Goal: Information Seeking & Learning: Learn about a topic

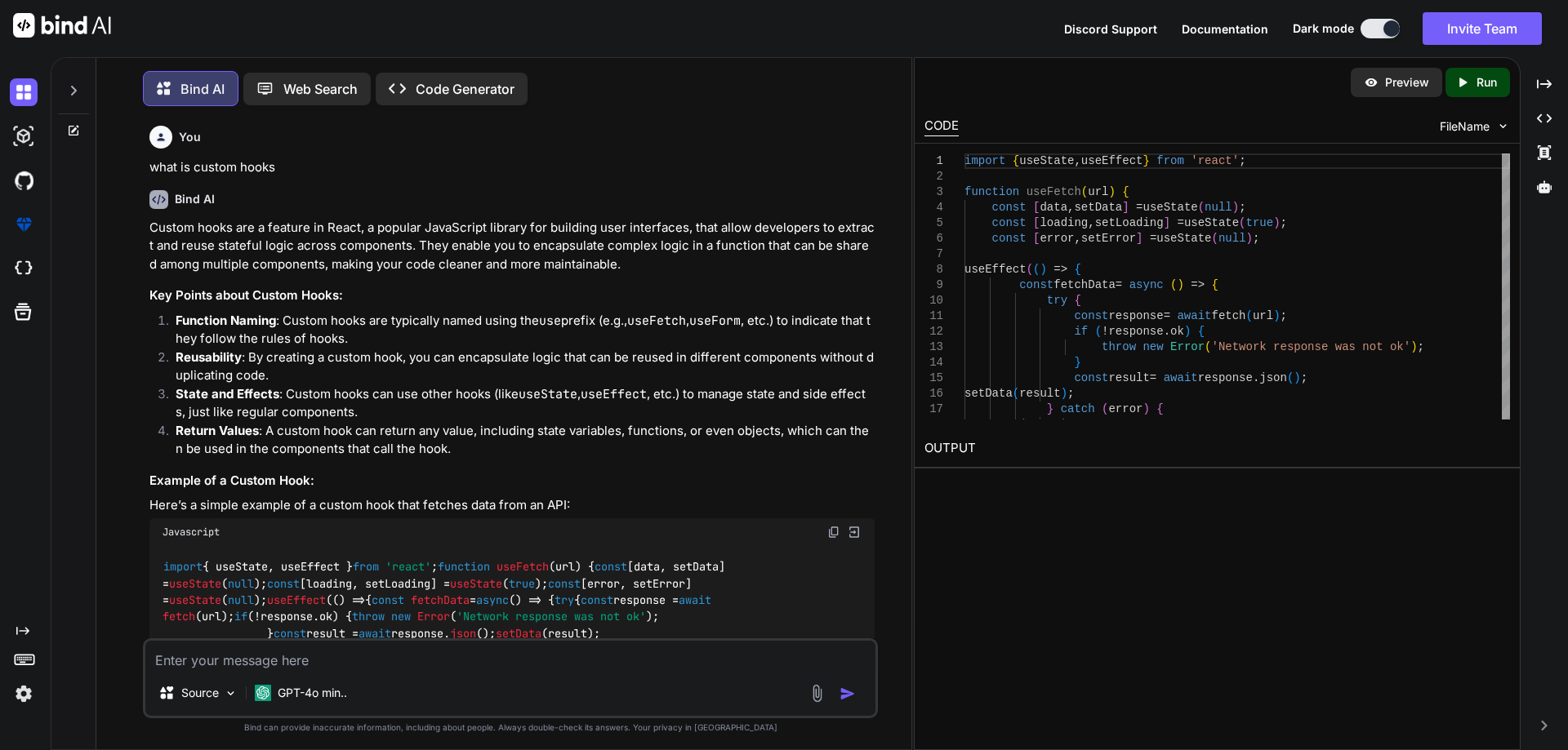
scroll to position [717, 0]
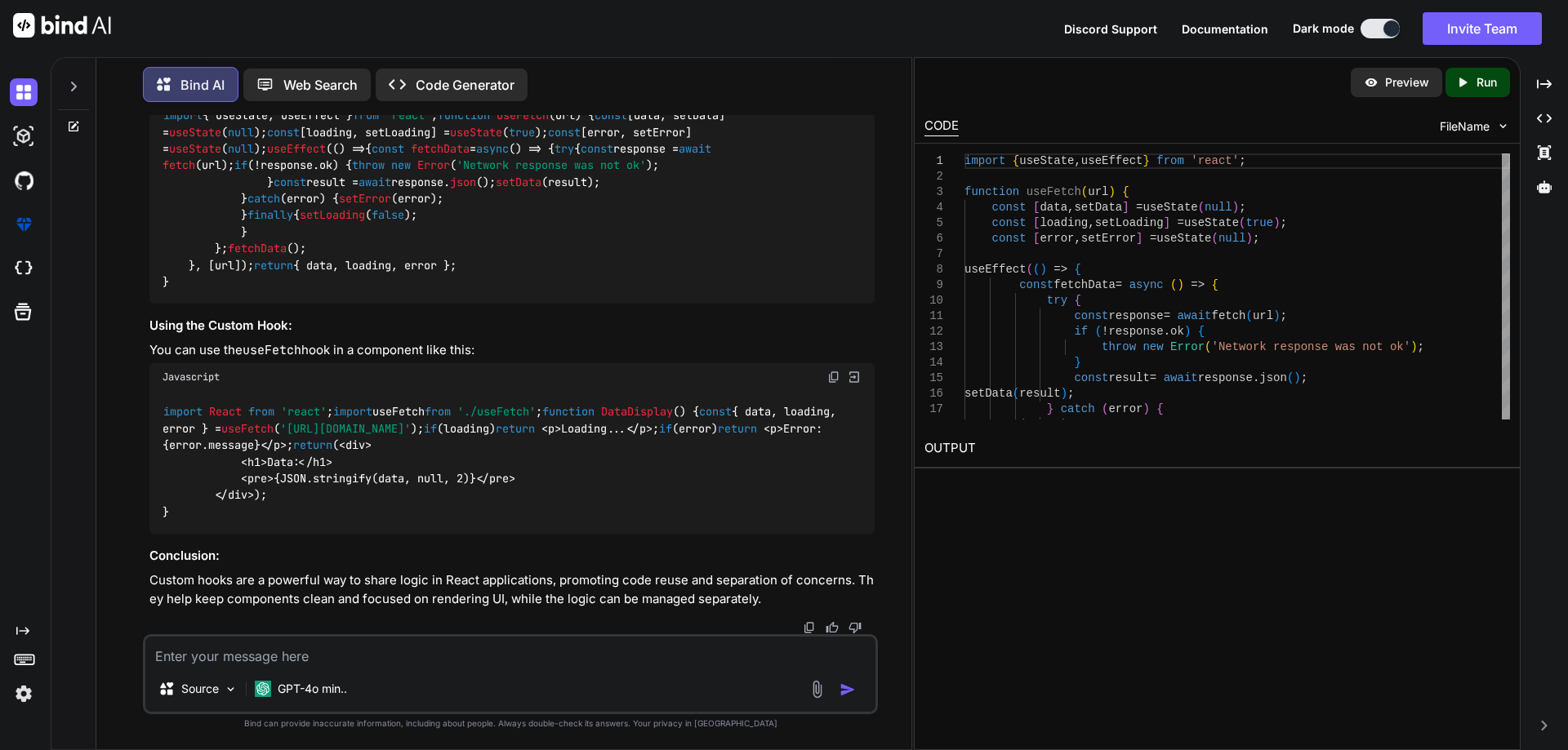
click at [543, 665] on textarea at bounding box center [510, 651] width 730 height 30
click at [582, 534] on div "import React from 'react' ; import useFetch from './useFetch' ; function DataDi…" at bounding box center [512, 462] width 725 height 142
click at [379, 654] on textarea "what is cash amount requirement of the day report" at bounding box center [510, 651] width 730 height 30
drag, startPoint x: 398, startPoint y: 661, endPoint x: 354, endPoint y: 662, distance: 44.0
click at [354, 662] on textarea "what is cash amount requirement of the day report" at bounding box center [510, 651] width 730 height 30
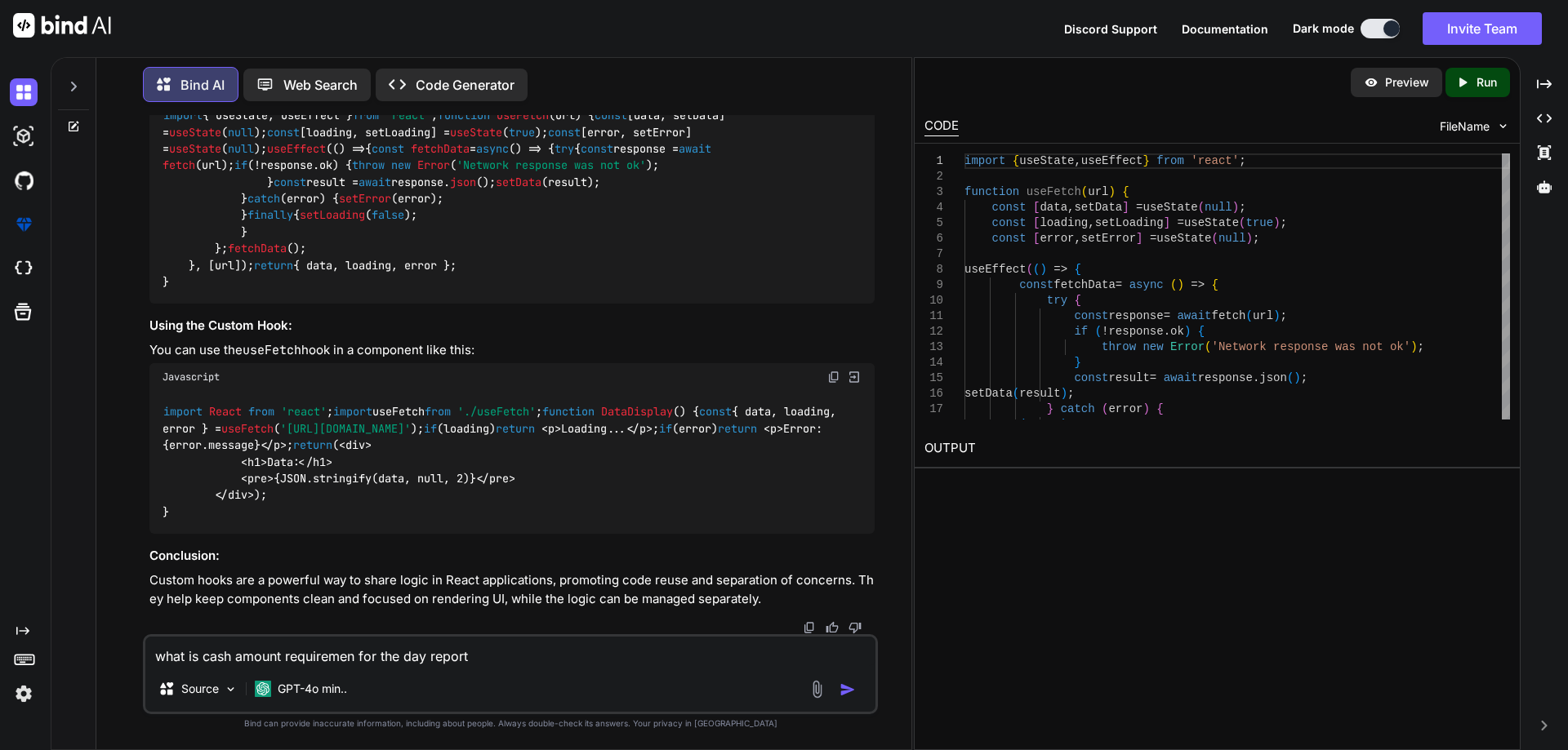
type textarea "what is cash amount requiremen for the day report"
click at [849, 690] on img "button" at bounding box center [848, 689] width 16 height 16
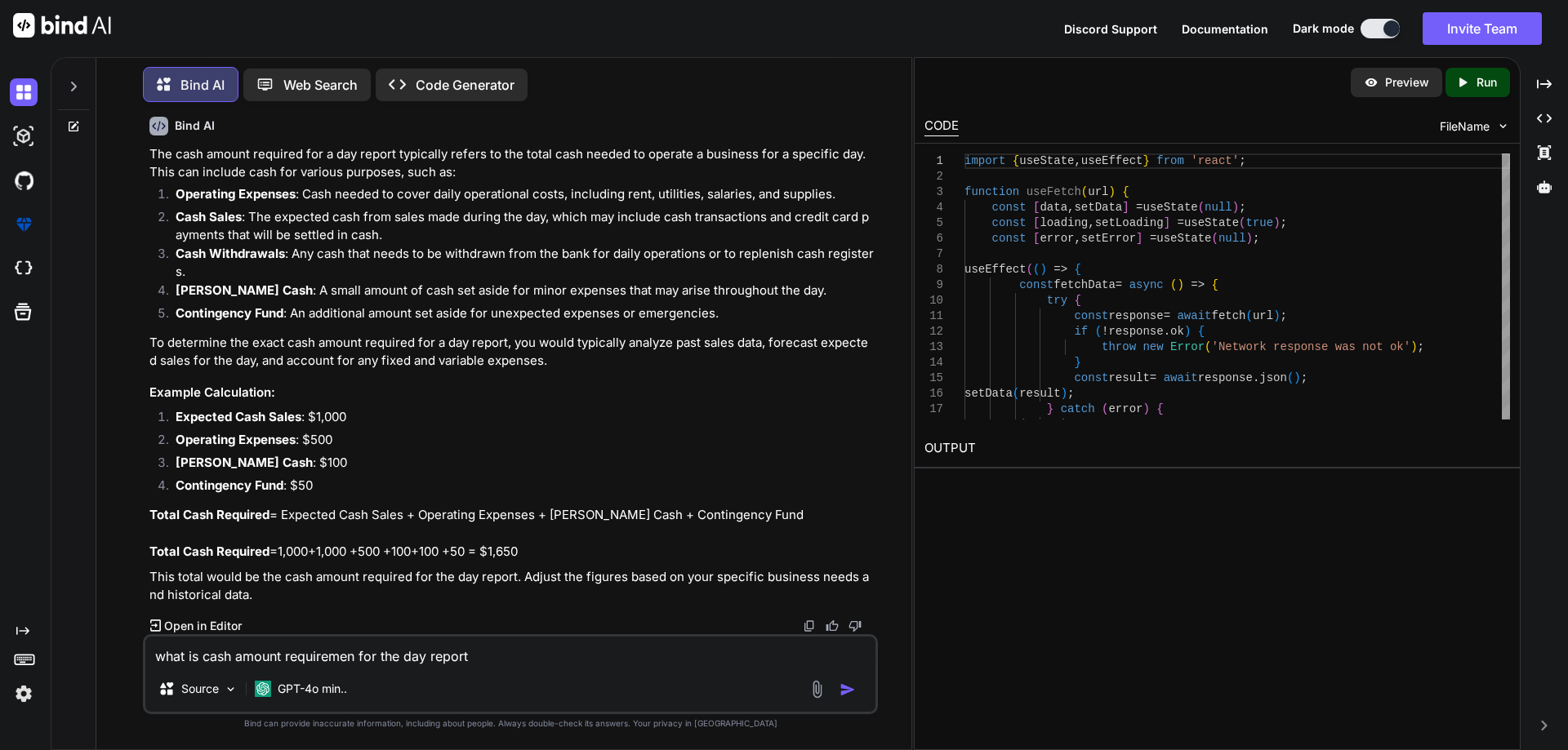
scroll to position [1184, 0]
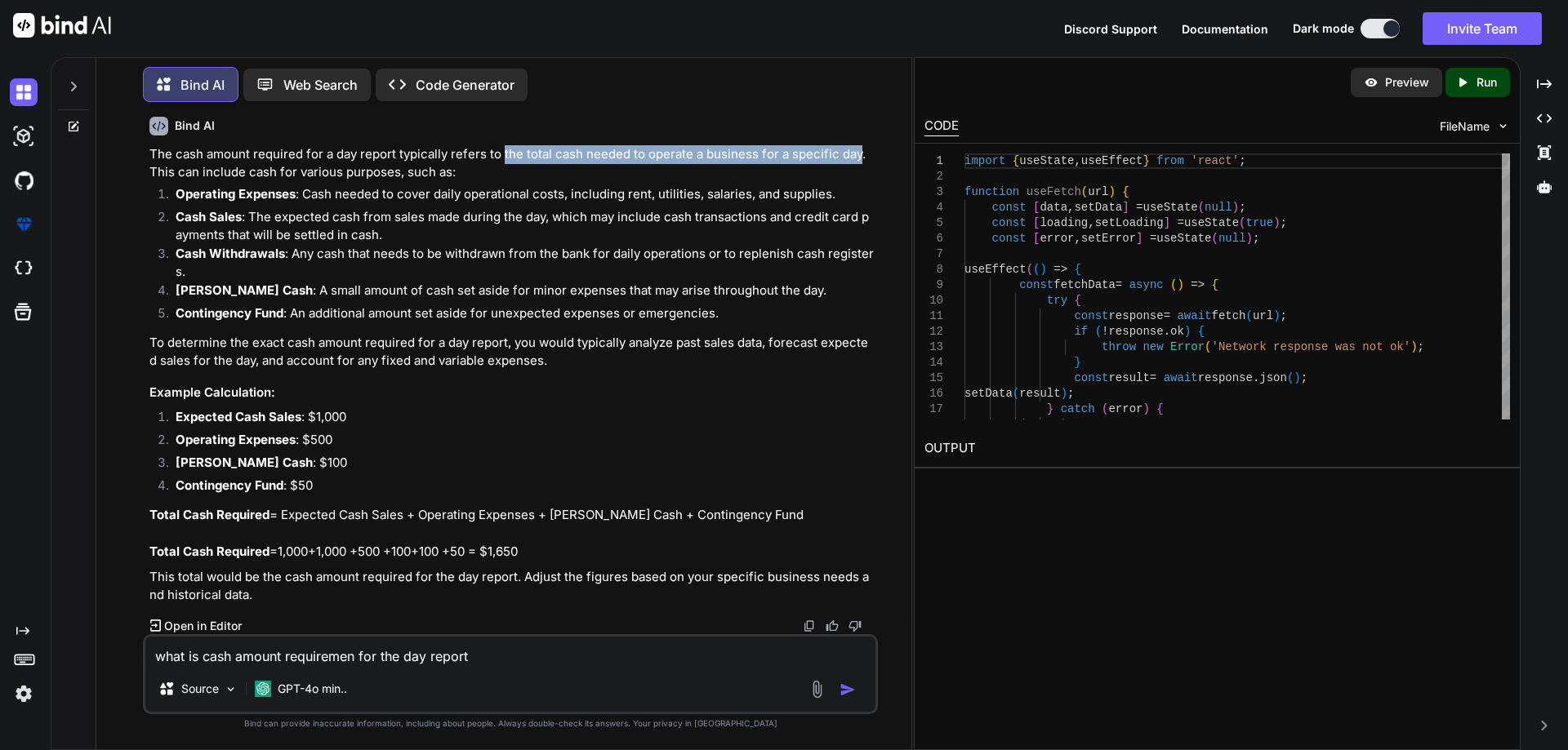
drag, startPoint x: 501, startPoint y: 440, endPoint x: 855, endPoint y: 441, distance: 354.0
click at [855, 182] on p "The cash amount required for a day report typically refers to the total cash ne…" at bounding box center [512, 163] width 725 height 37
copy p "the total cash needed to operate a business for a specific day"
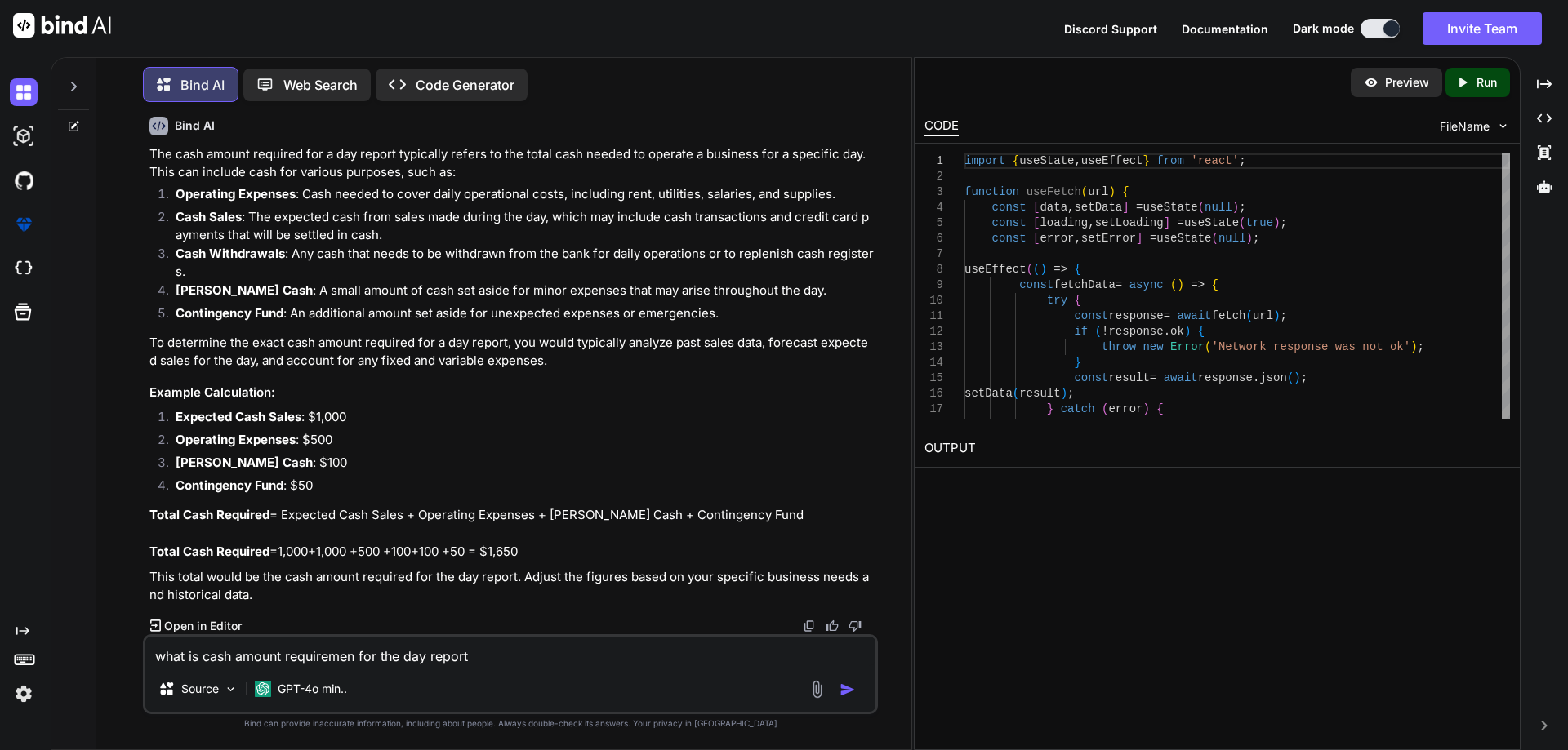
click at [581, 182] on p "The cash amount required for a day report typically refers to the total cash ne…" at bounding box center [512, 163] width 725 height 37
click at [508, 182] on p "The cash amount required for a day report typically refers to the total cash ne…" at bounding box center [512, 163] width 725 height 37
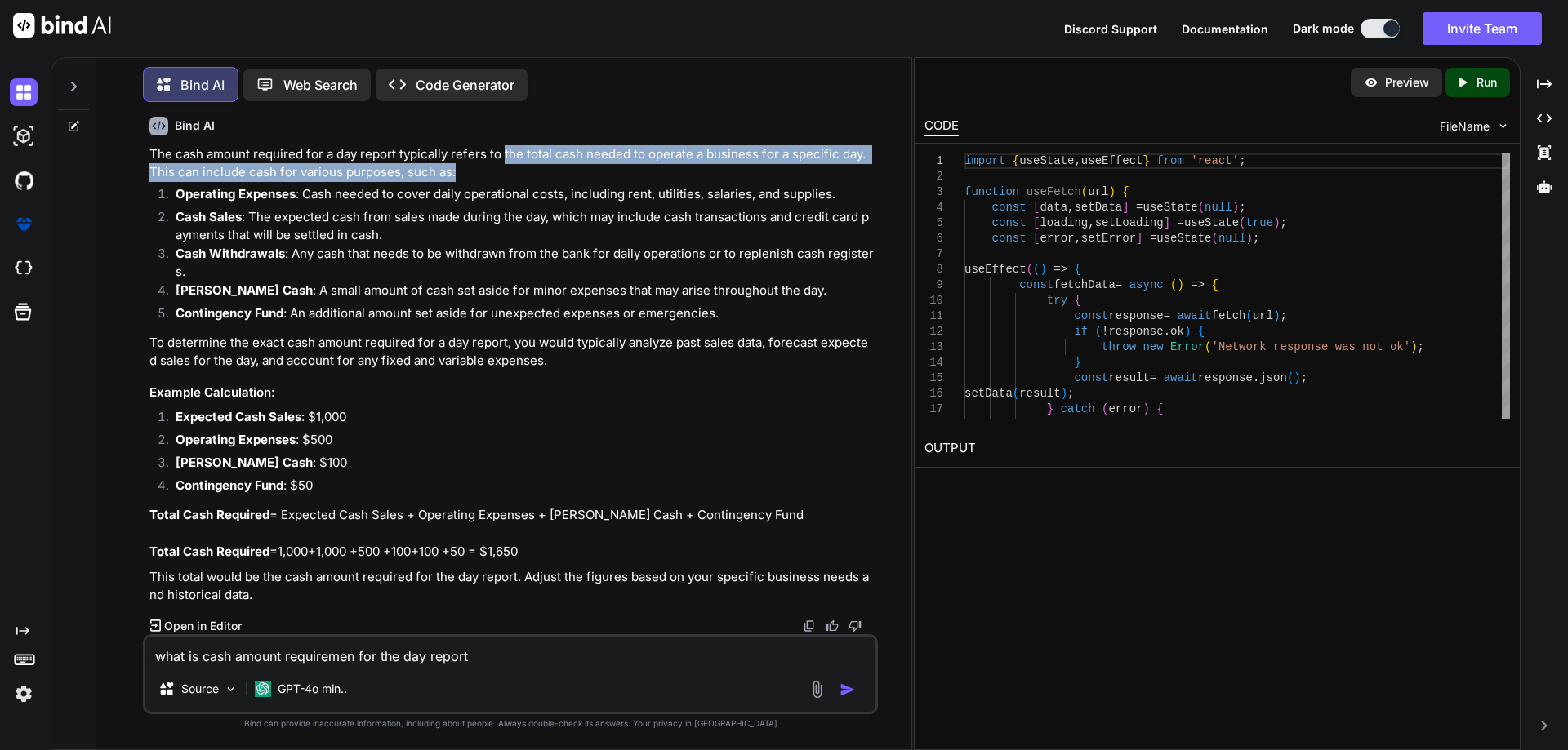
drag, startPoint x: 504, startPoint y: 437, endPoint x: 444, endPoint y: 453, distance: 62.1
click at [444, 182] on p "The cash amount required for a day report typically refers to the total cash ne…" at bounding box center [512, 163] width 725 height 37
click at [478, 182] on p "The cash amount required for a day report typically refers to the total cash ne…" at bounding box center [512, 163] width 725 height 37
drag, startPoint x: 502, startPoint y: 438, endPoint x: 506, endPoint y: 455, distance: 17.5
click at [506, 182] on p "The cash amount required for a day report typically refers to the total cash ne…" at bounding box center [512, 163] width 725 height 37
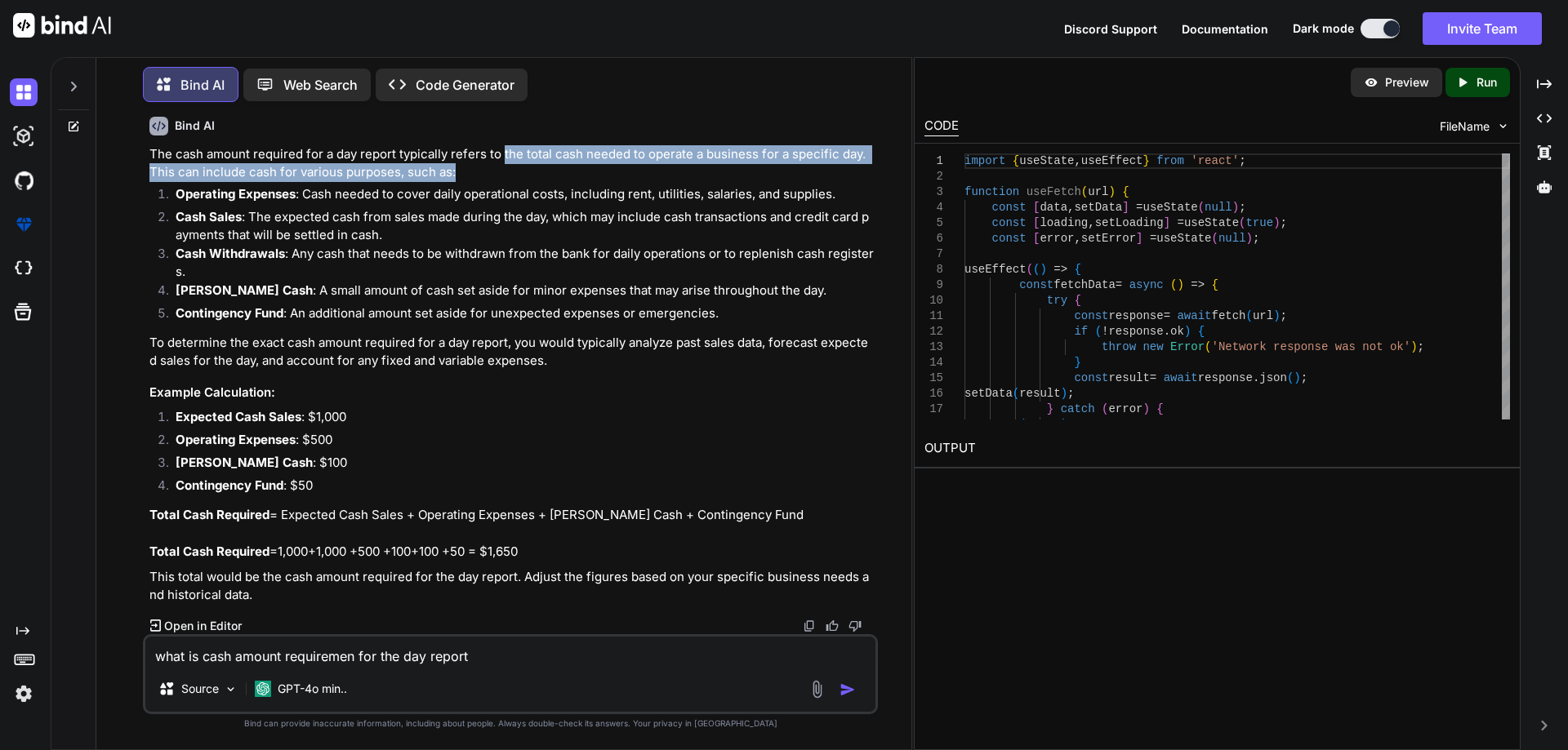
click at [501, 182] on p "The cash amount required for a day report typically refers to the total cash ne…" at bounding box center [512, 163] width 725 height 37
drag, startPoint x: 501, startPoint y: 436, endPoint x: 509, endPoint y: 453, distance: 18.8
click at [509, 182] on p "The cash amount required for a day report typically refers to the total cash ne…" at bounding box center [512, 163] width 725 height 37
click at [508, 182] on p "The cash amount required for a day report typically refers to the total cash ne…" at bounding box center [512, 163] width 725 height 37
drag, startPoint x: 502, startPoint y: 437, endPoint x: 509, endPoint y: 448, distance: 13.0
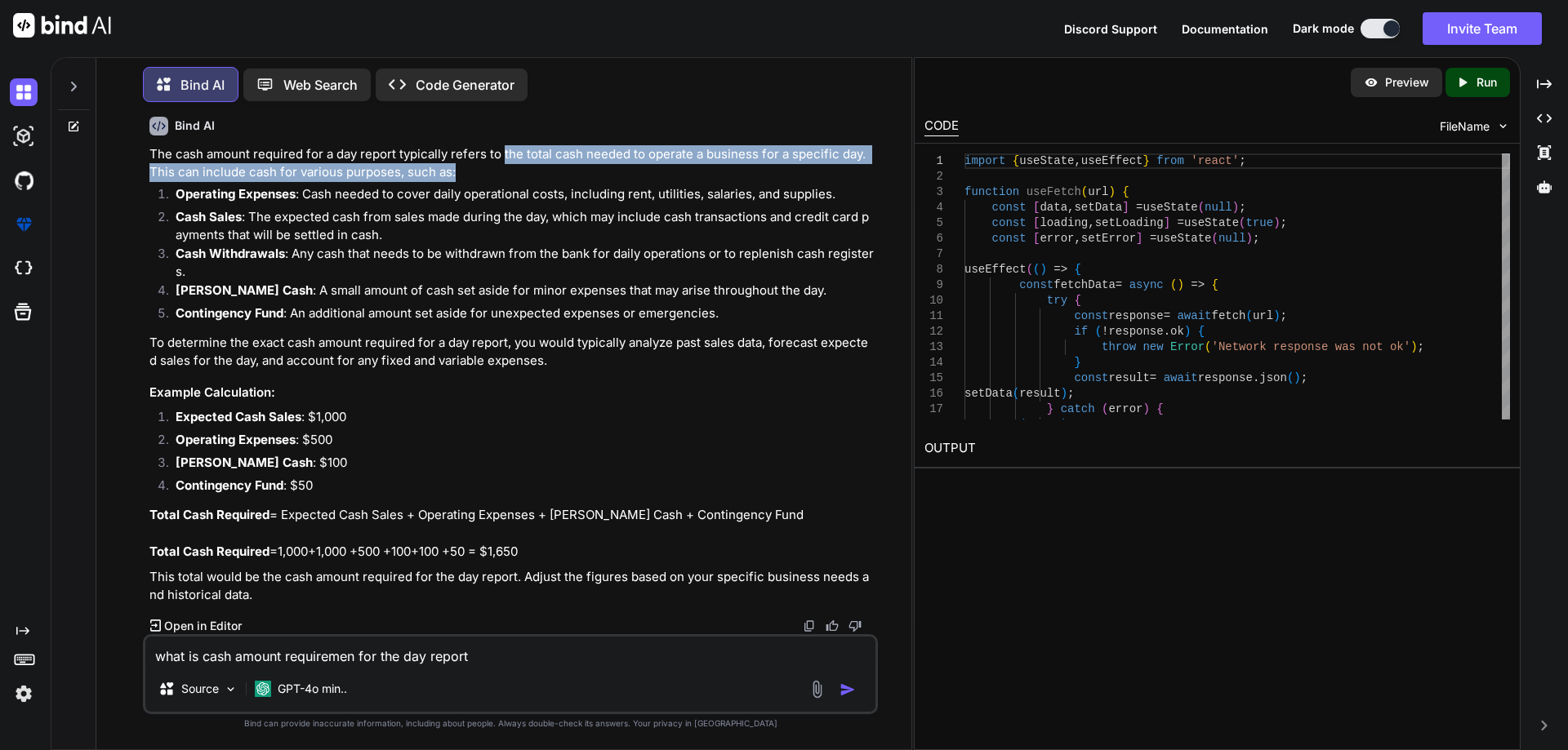
click at [509, 182] on p "The cash amount required for a day report typically refers to the total cash ne…" at bounding box center [512, 163] width 725 height 37
click at [483, 182] on p "The cash amount required for a day report typically refers to the total cash ne…" at bounding box center [512, 163] width 725 height 37
drag, startPoint x: 501, startPoint y: 440, endPoint x: 506, endPoint y: 452, distance: 13.0
click at [506, 182] on p "The cash amount required for a day report typically refers to the total cash ne…" at bounding box center [512, 163] width 725 height 37
click at [504, 182] on p "The cash amount required for a day report typically refers to the total cash ne…" at bounding box center [512, 163] width 725 height 37
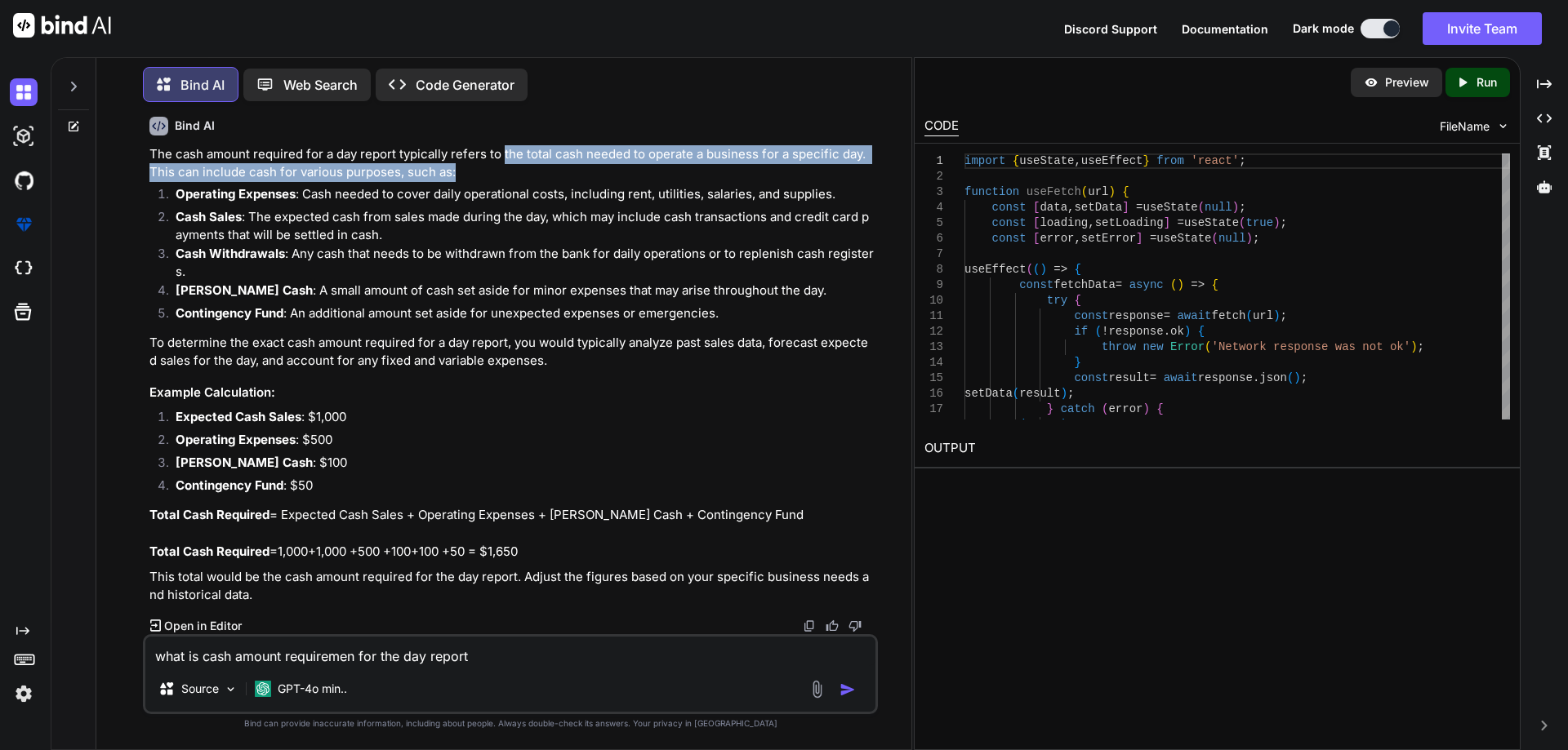
drag, startPoint x: 502, startPoint y: 438, endPoint x: 505, endPoint y: 452, distance: 14.3
click at [505, 182] on p "The cash amount required for a day report typically refers to the total cash ne…" at bounding box center [512, 163] width 725 height 37
drag, startPoint x: 502, startPoint y: 437, endPoint x: 508, endPoint y: 455, distance: 19.0
click at [508, 182] on p "The cash amount required for a day report typically refers to the total cash ne…" at bounding box center [512, 163] width 725 height 37
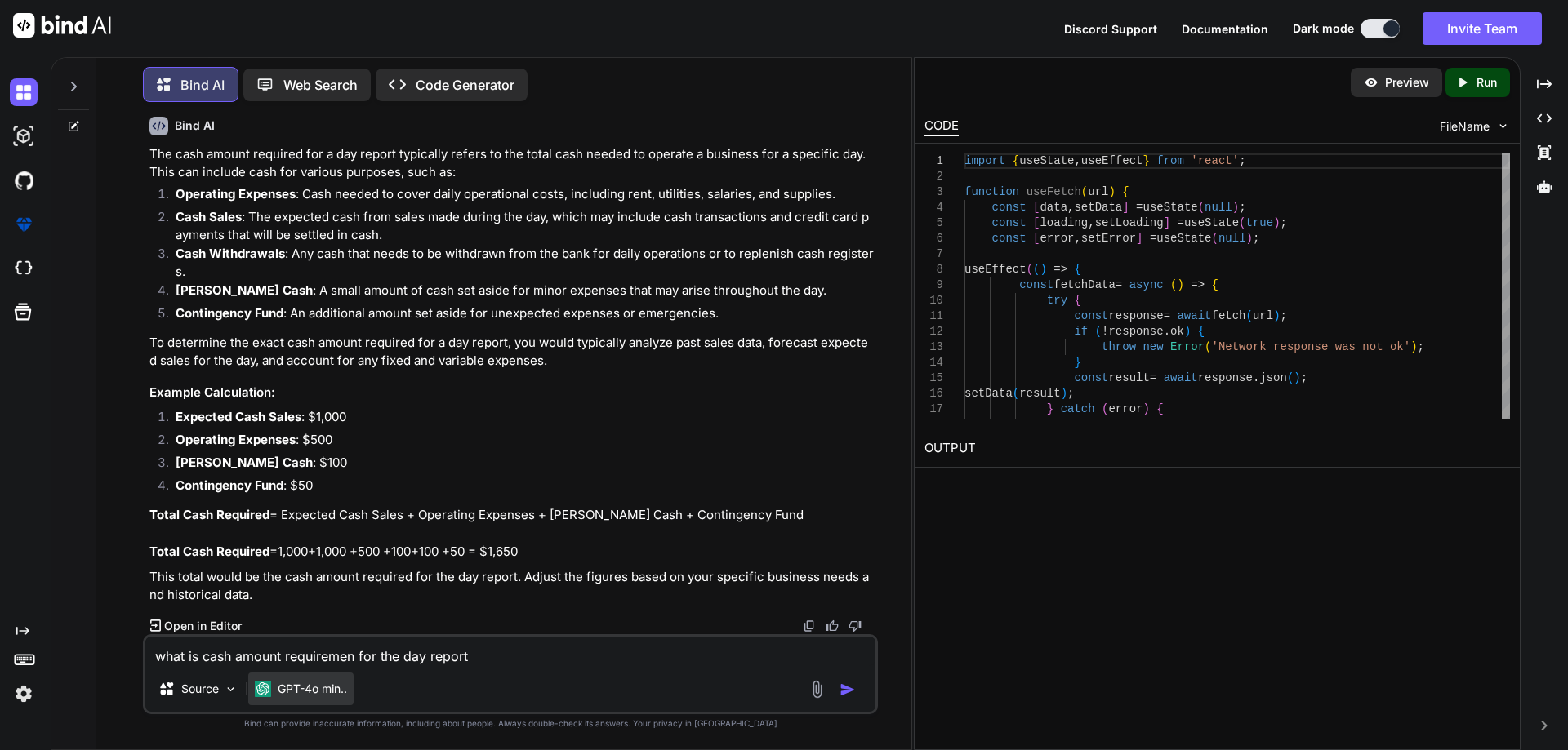
click at [336, 675] on div "GPT-4o min.." at bounding box center [301, 688] width 106 height 33
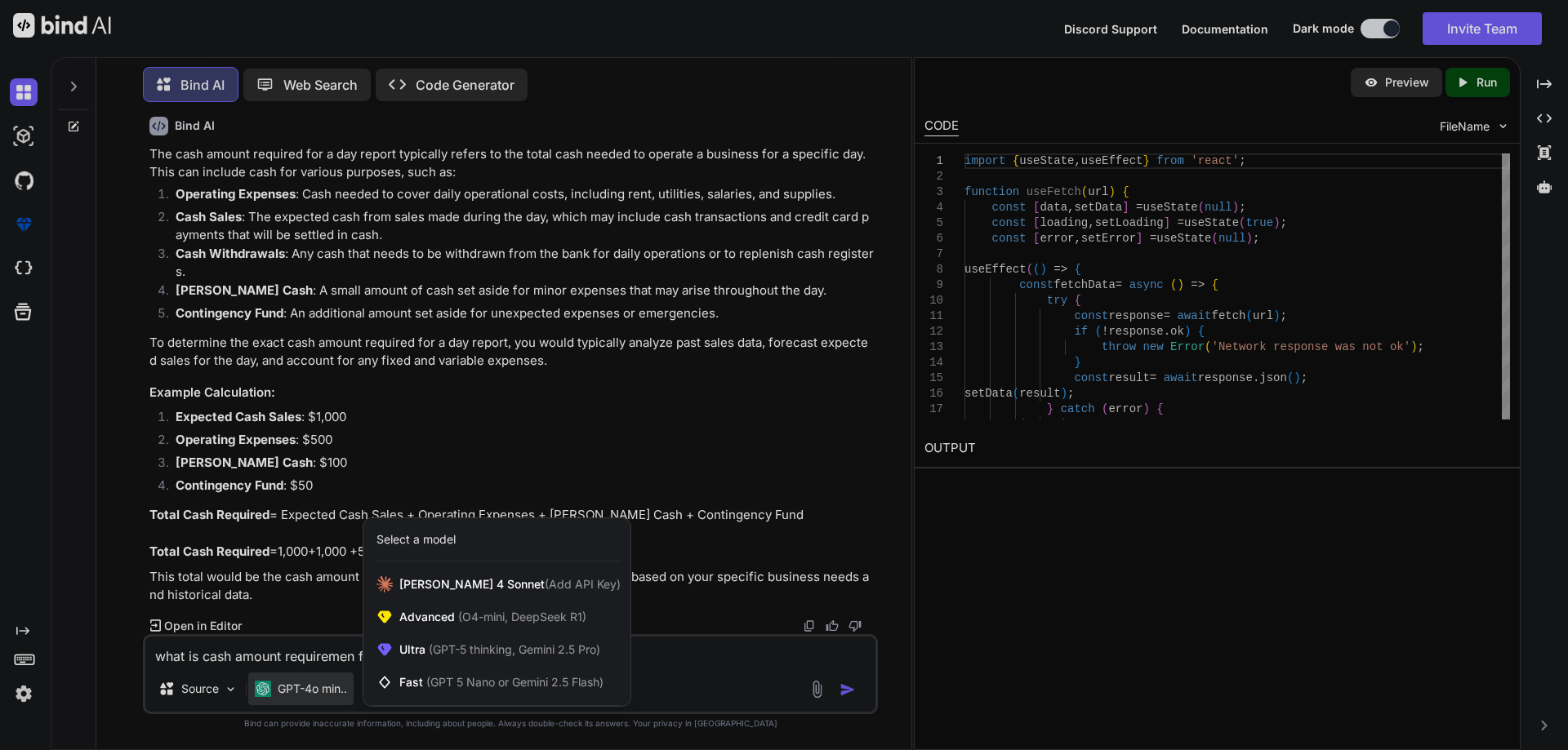
click at [252, 627] on div at bounding box center [784, 375] width 1568 height 750
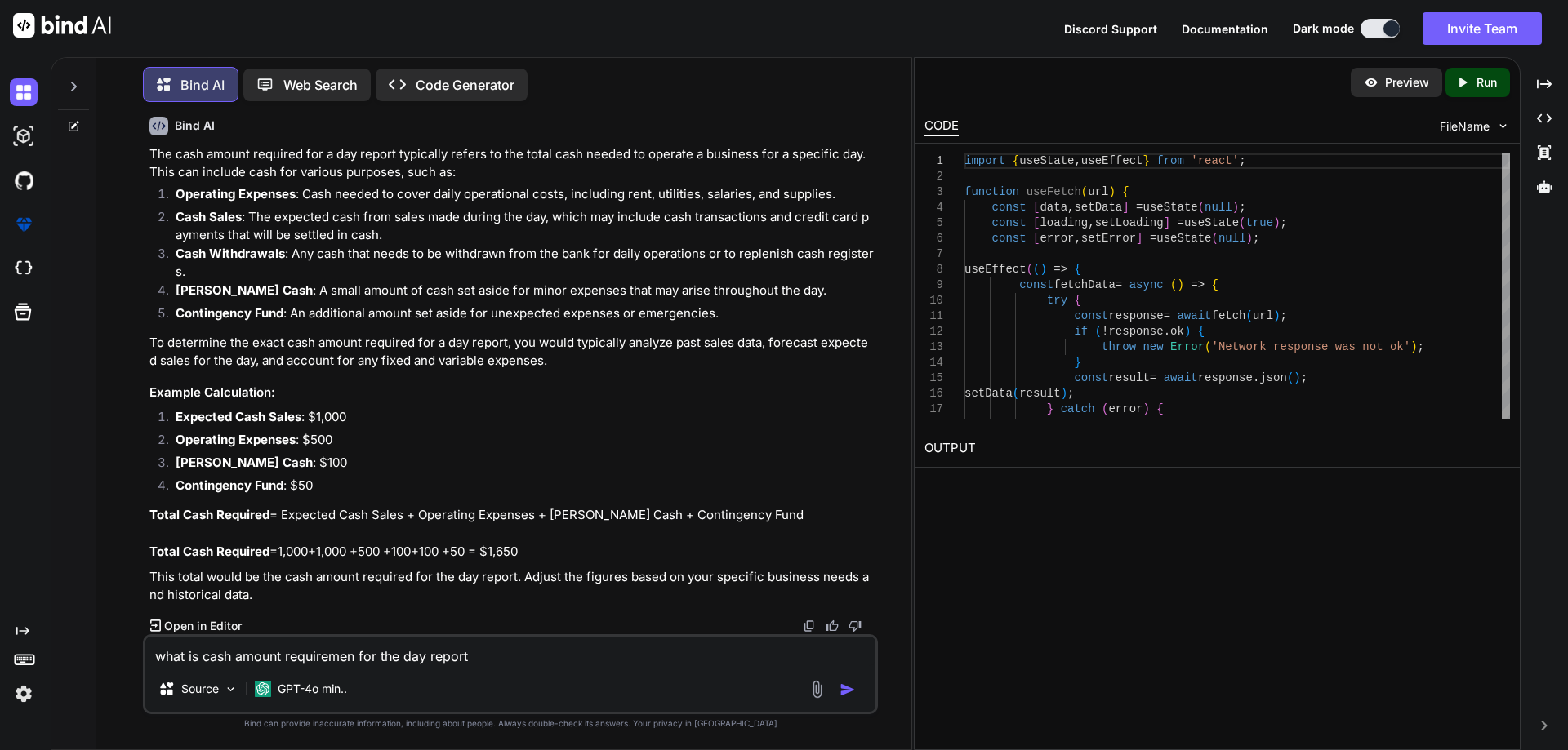
click at [235, 645] on textarea "what is cash amount requiremen for the day report" at bounding box center [510, 651] width 730 height 30
type textarea "use is replace use context"
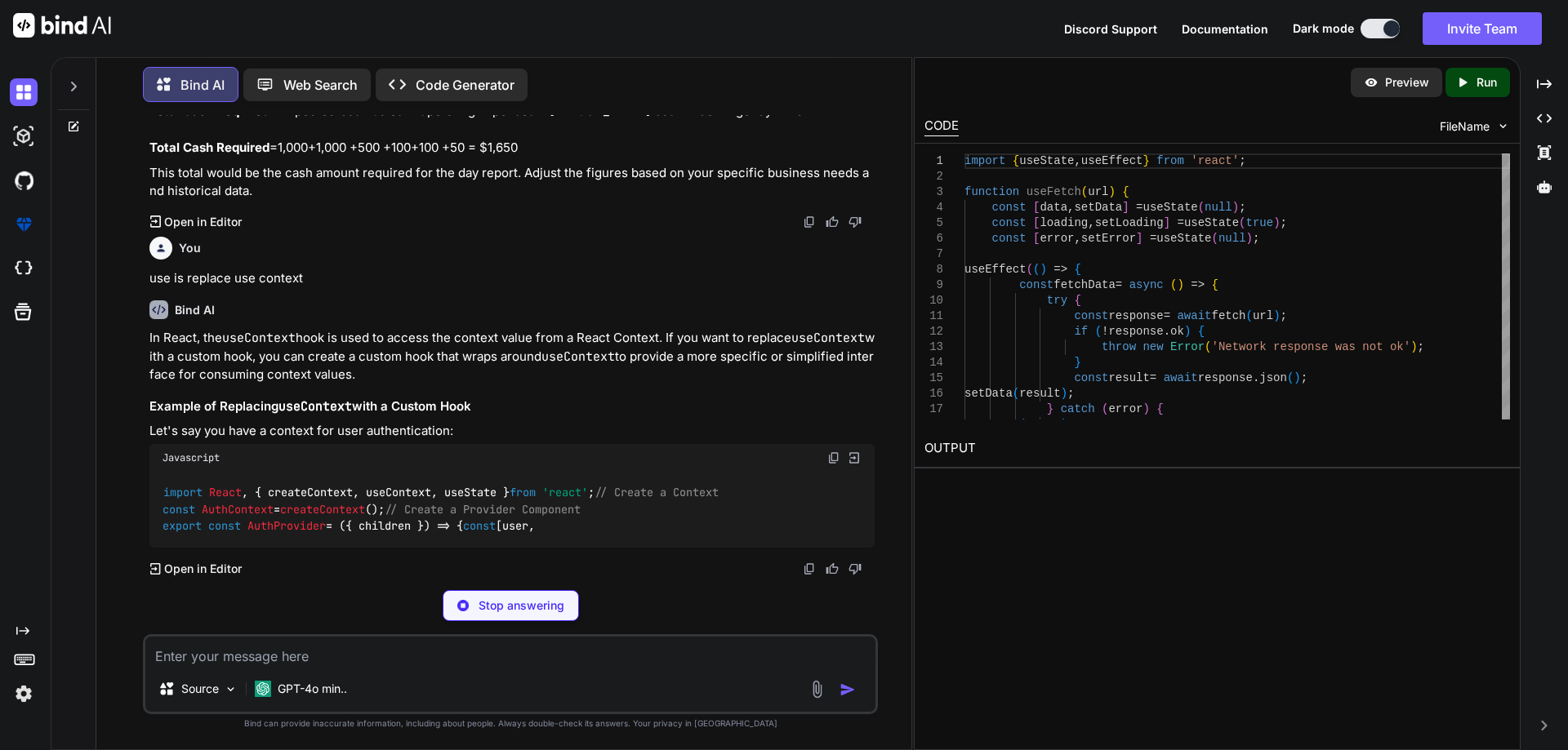
scroll to position [1723, 0]
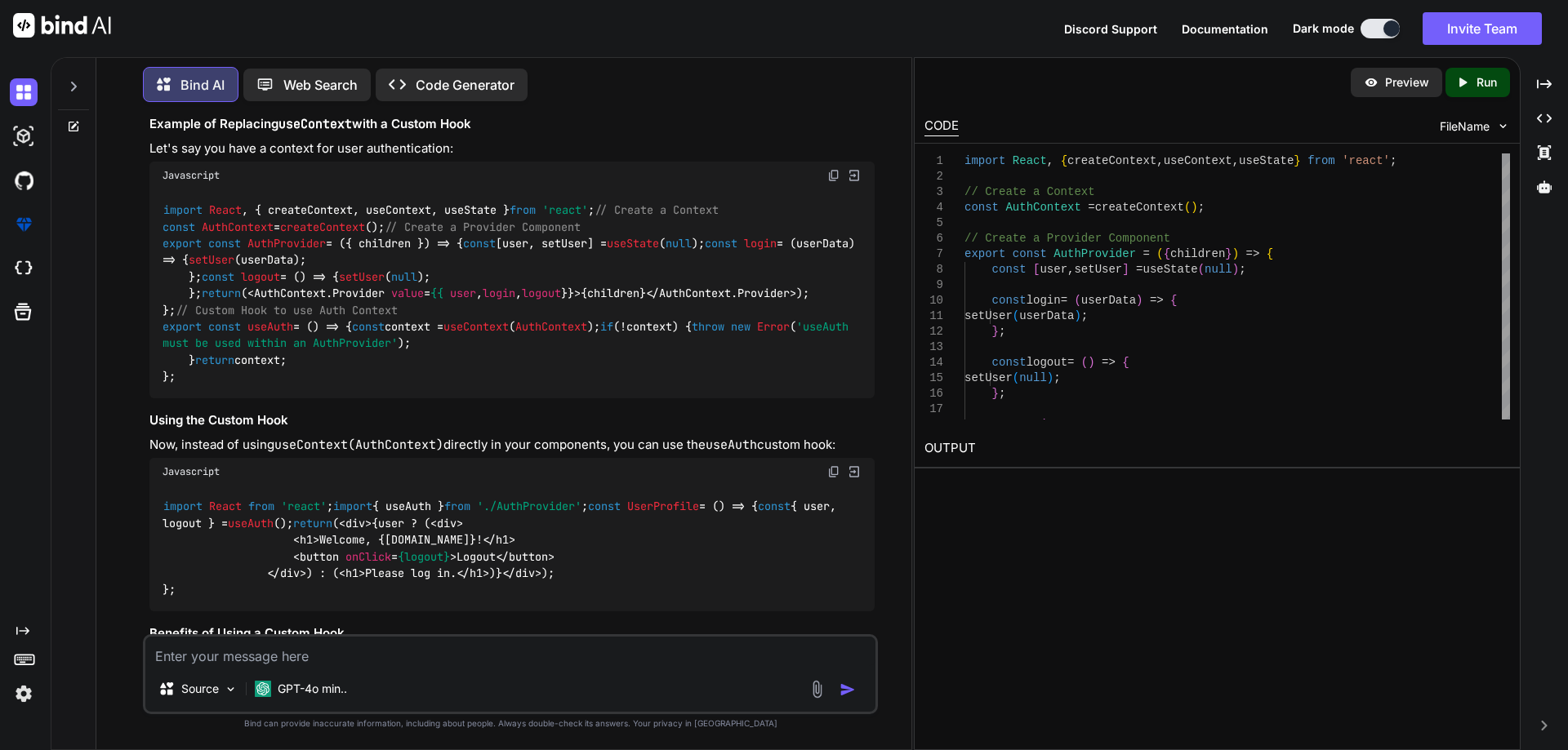
drag, startPoint x: 325, startPoint y: 431, endPoint x: 135, endPoint y: 435, distance: 190.0
click at [135, 435] on div "You what is custom hooks Bind AI Custom hooks are a feature in React, a popular…" at bounding box center [510, 432] width 802 height 634
copy p "use is replace use context"
click at [199, 667] on div "Source GPT-4o min.." at bounding box center [510, 674] width 735 height 80
click at [201, 660] on textarea at bounding box center [510, 651] width 730 height 30
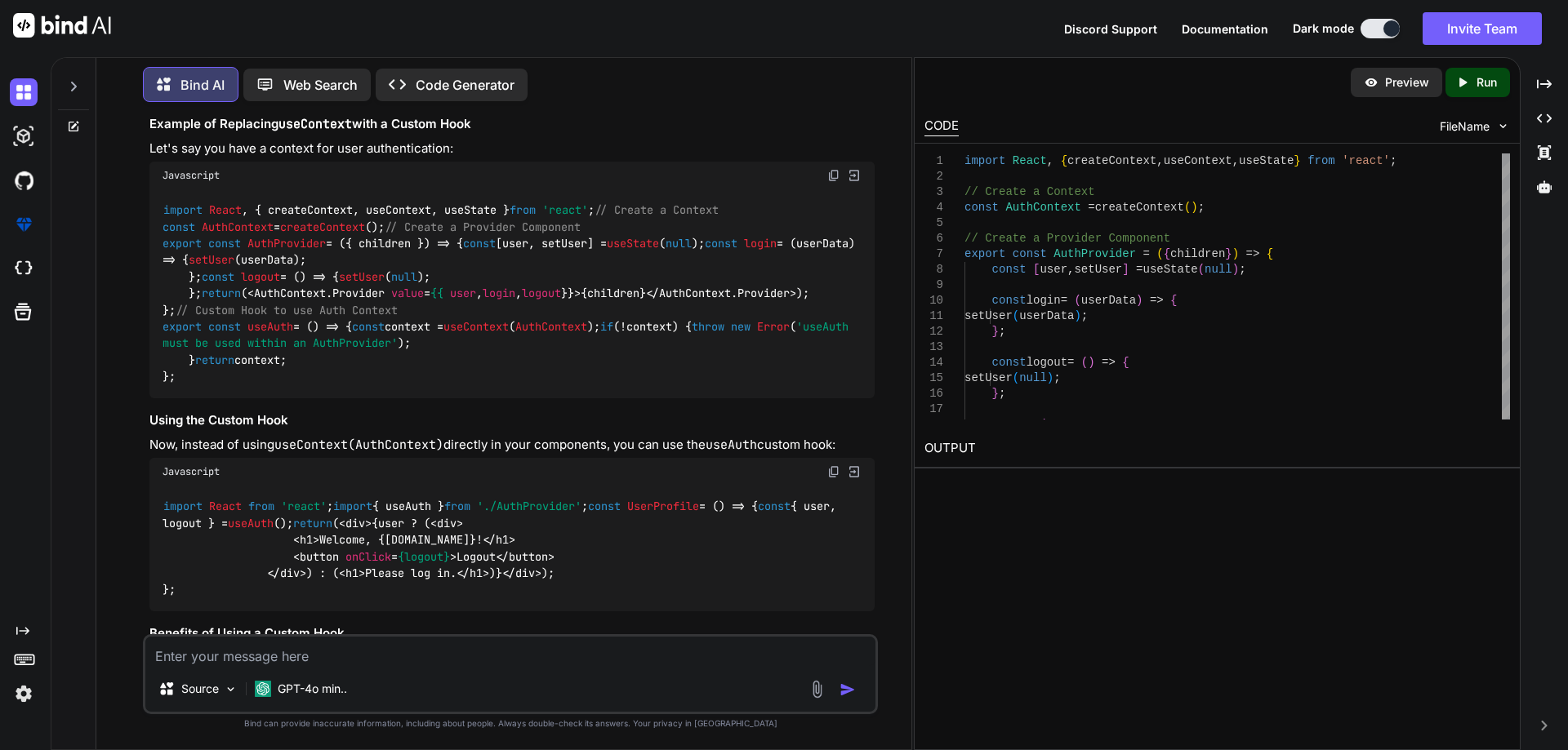
paste textarea "use is replace use context"
click at [154, 657] on textarea "use is replace use context" at bounding box center [510, 651] width 730 height 30
type textarea "new use is replace use context"
click at [844, 695] on img "button" at bounding box center [848, 689] width 16 height 16
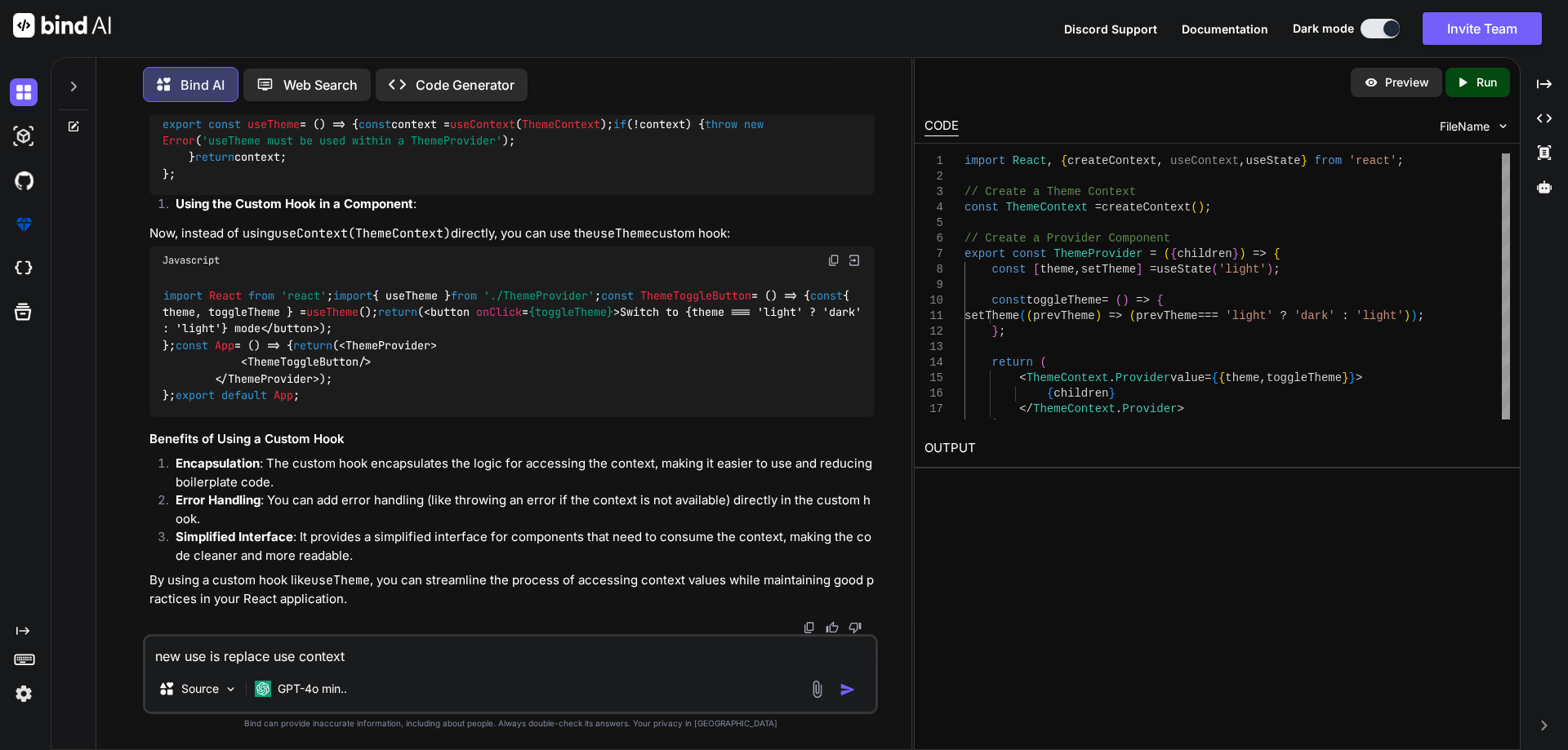
scroll to position [3824, 0]
drag, startPoint x: 445, startPoint y: 564, endPoint x: 363, endPoint y: 559, distance: 82.2
click at [363, 242] on code "useContext(ThemeContext)" at bounding box center [362, 233] width 176 height 16
drag, startPoint x: 299, startPoint y: 543, endPoint x: 477, endPoint y: 537, distance: 178.1
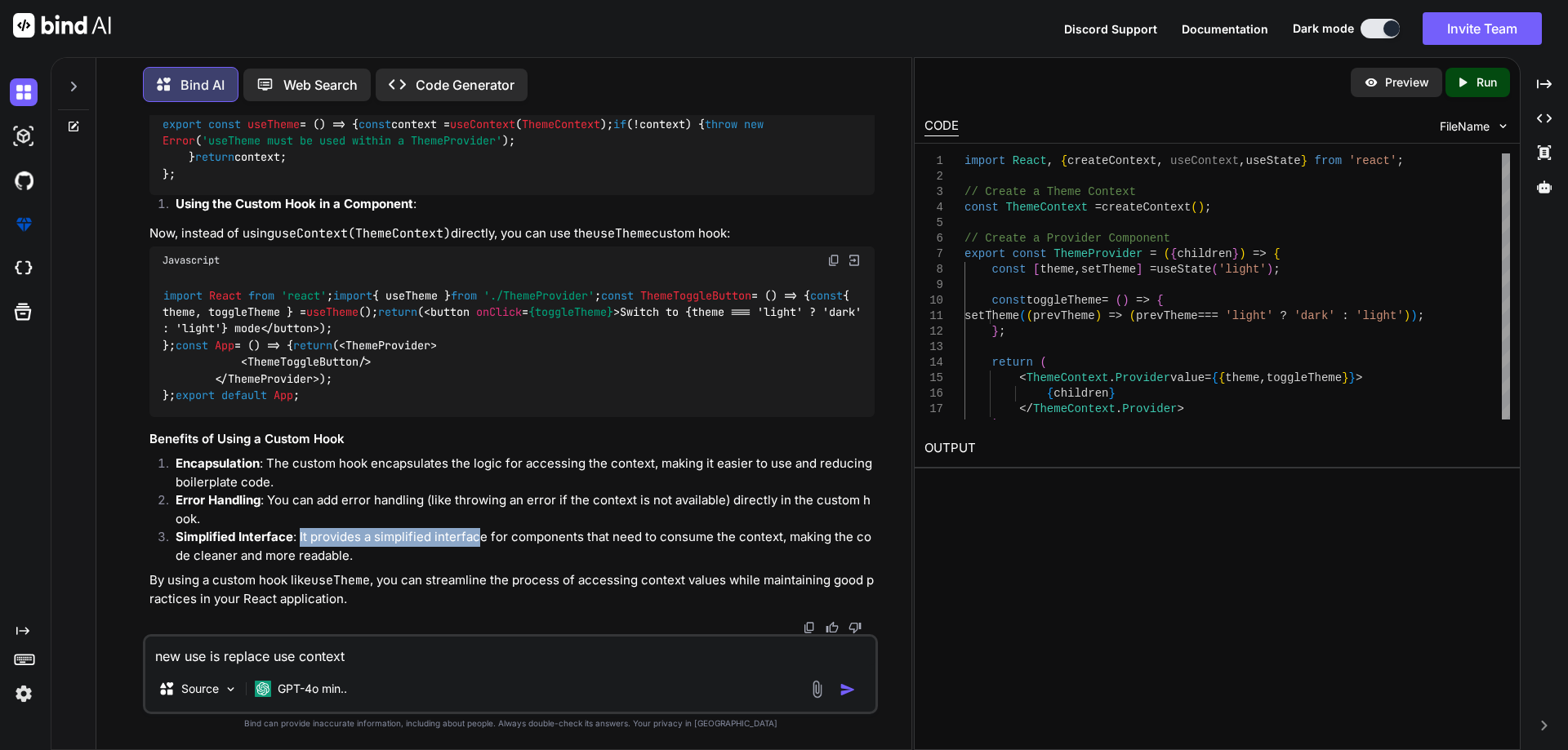
click at [477, 537] on p "Simplified Interface : It provides a simplified interface for components that n…" at bounding box center [525, 546] width 699 height 37
click at [491, 544] on p "Simplified Interface : It provides a simplified interface for components that n…" at bounding box center [525, 546] width 699 height 37
drag, startPoint x: 486, startPoint y: 543, endPoint x: 301, endPoint y: 537, distance: 185.1
click at [301, 537] on p "Simplified Interface : It provides a simplified interface for components that n…" at bounding box center [525, 546] width 699 height 37
click at [383, 549] on p "Simplified Interface : It provides a simplified interface for components that n…" at bounding box center [525, 546] width 699 height 37
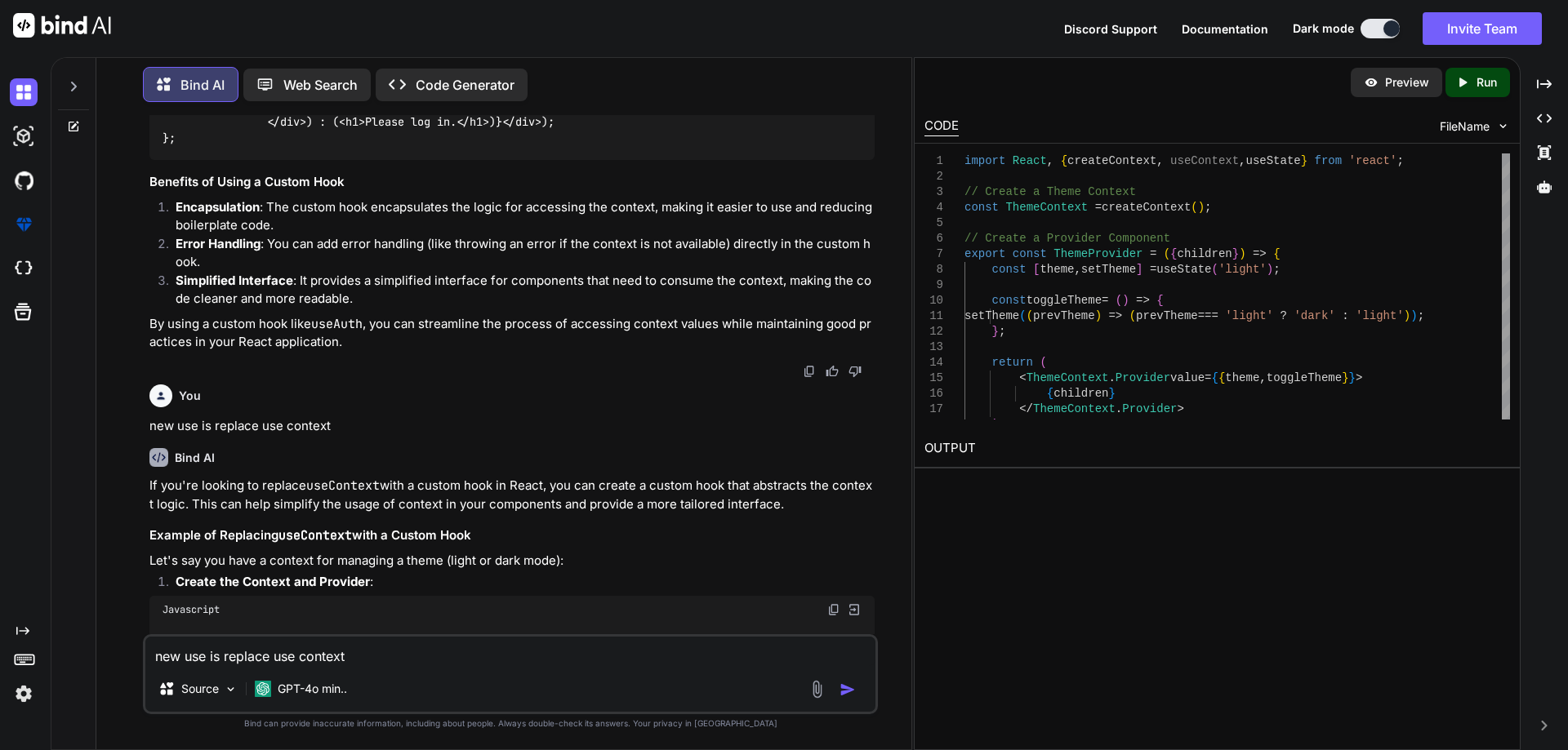
scroll to position [2199, 0]
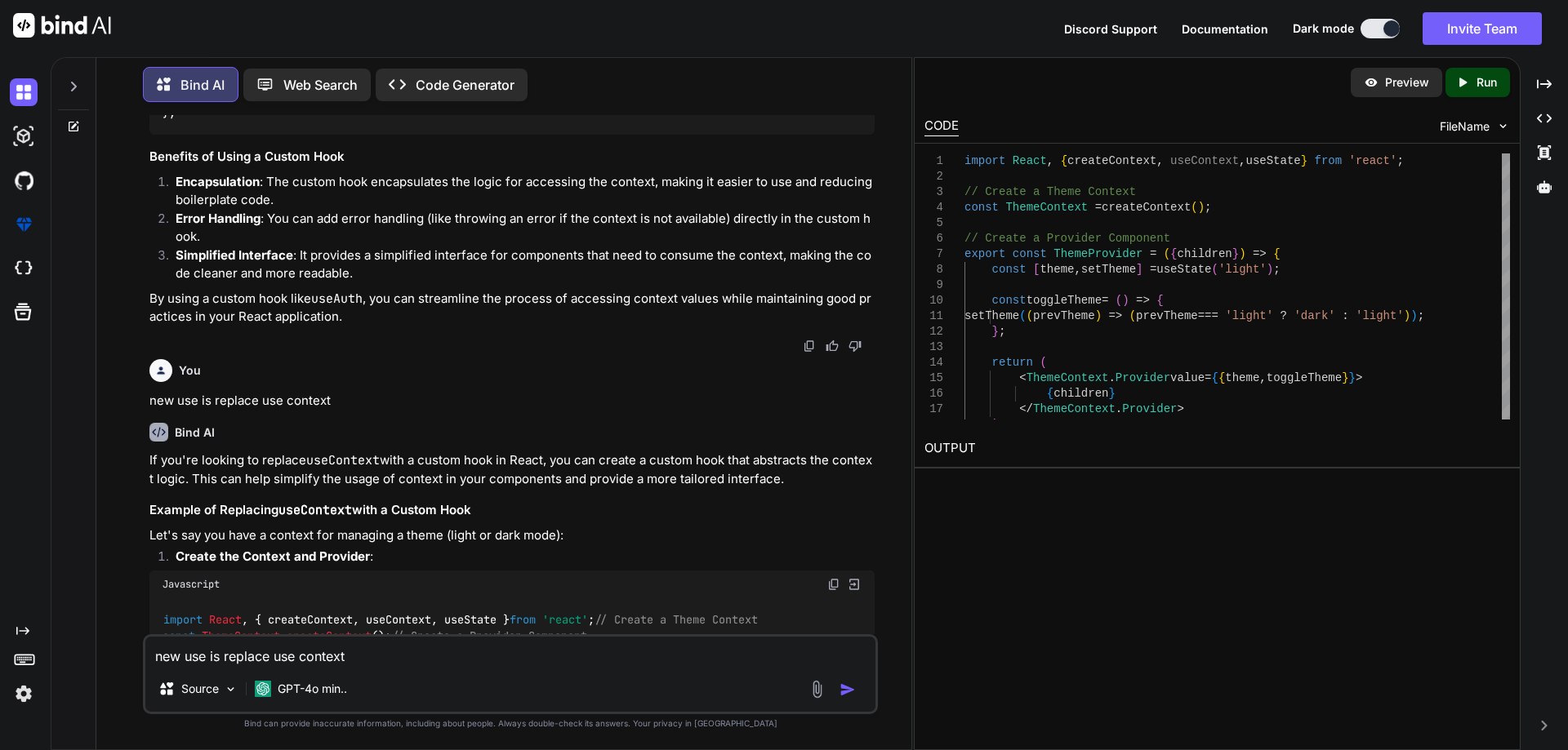
drag, startPoint x: 549, startPoint y: 464, endPoint x: 422, endPoint y: 467, distance: 127.0
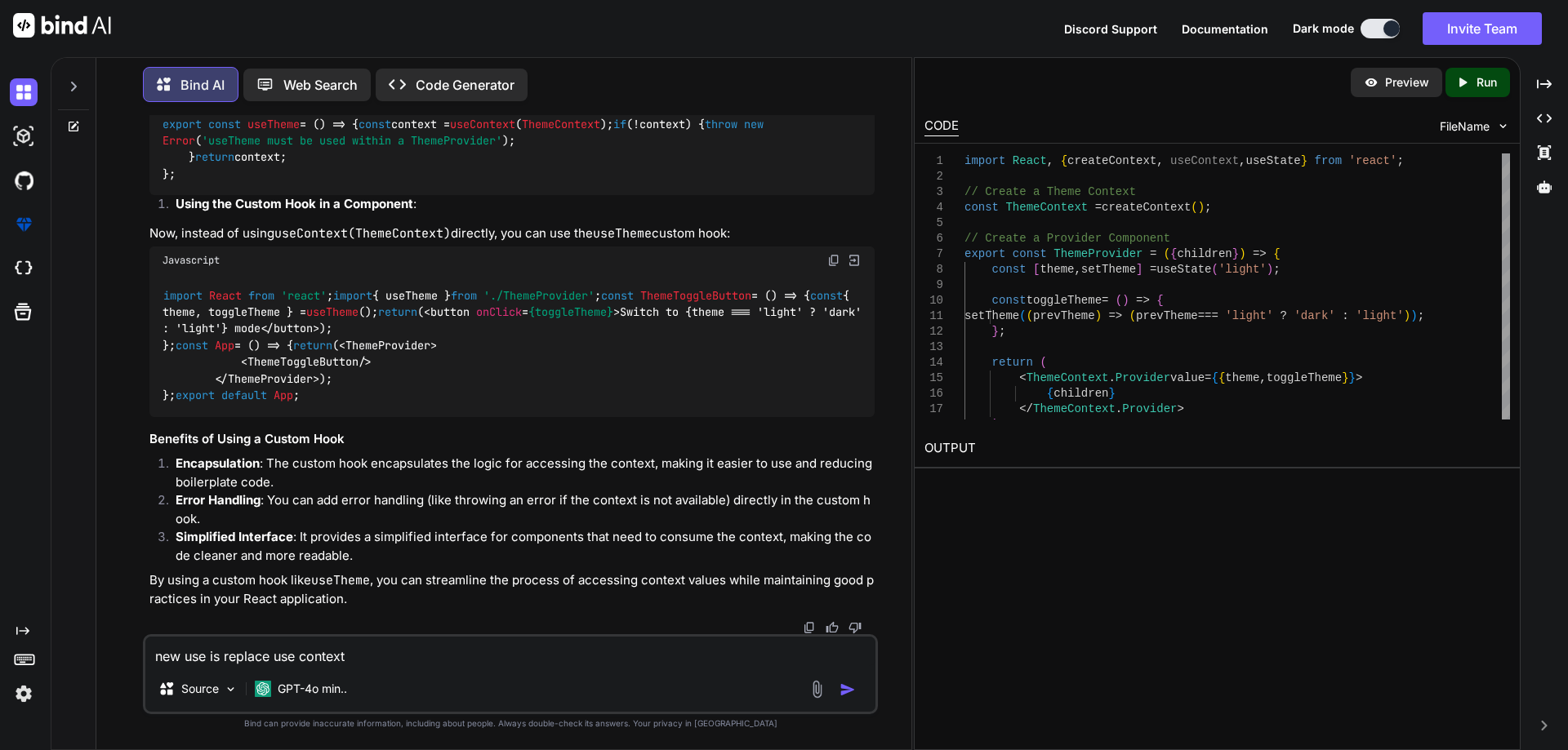
scroll to position [3261, 0]
drag, startPoint x: 342, startPoint y: 334, endPoint x: 120, endPoint y: 338, distance: 222.0
click at [120, 338] on div "You what is custom hooks Bind AI Custom hooks are a feature in React, a popular…" at bounding box center [510, 432] width 802 height 634
copy p "new use is replace use context"
click at [223, 660] on textarea "new use is replace use context" at bounding box center [510, 651] width 730 height 30
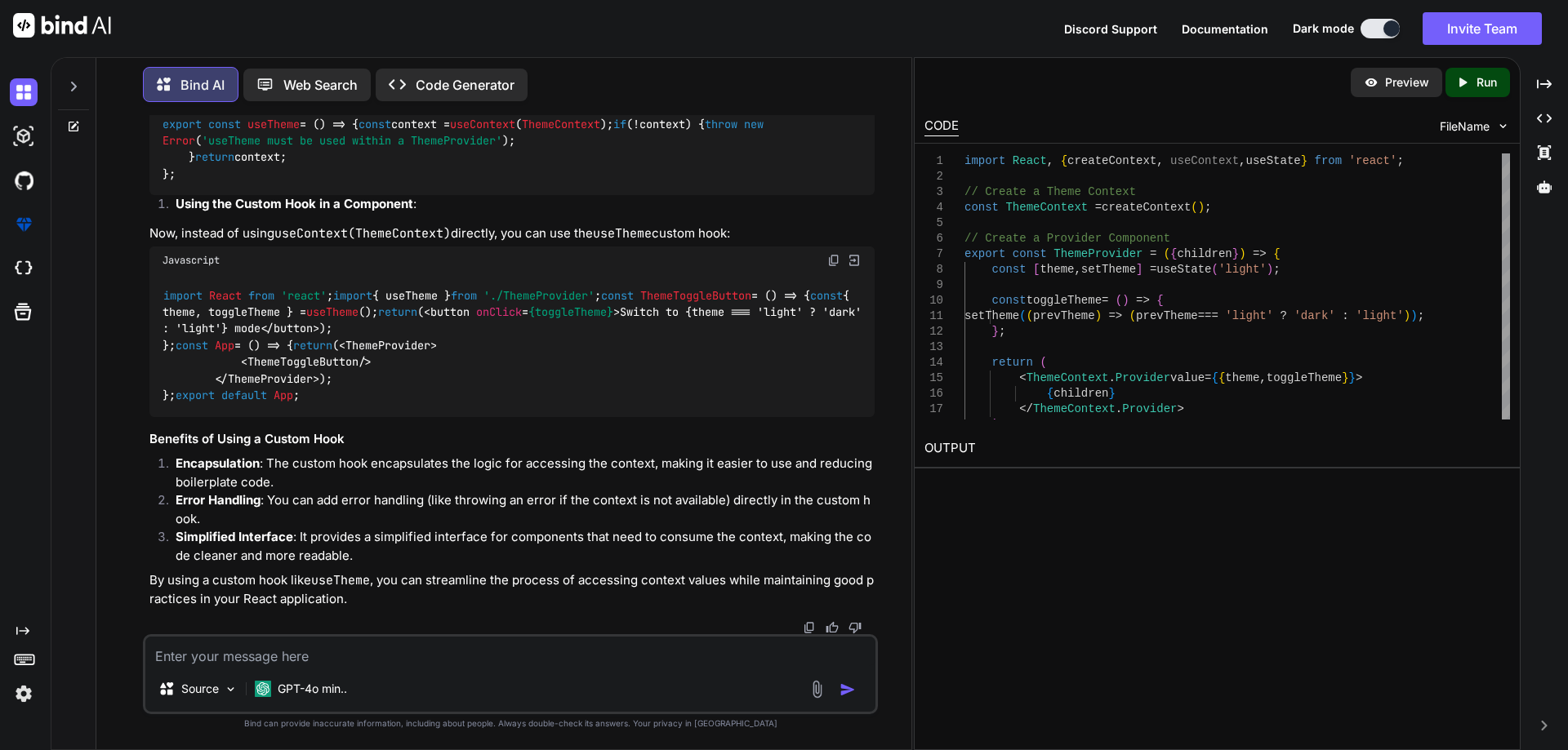
paste textarea "new use is replace use context"
type textarea "new use is replace use context hooks"
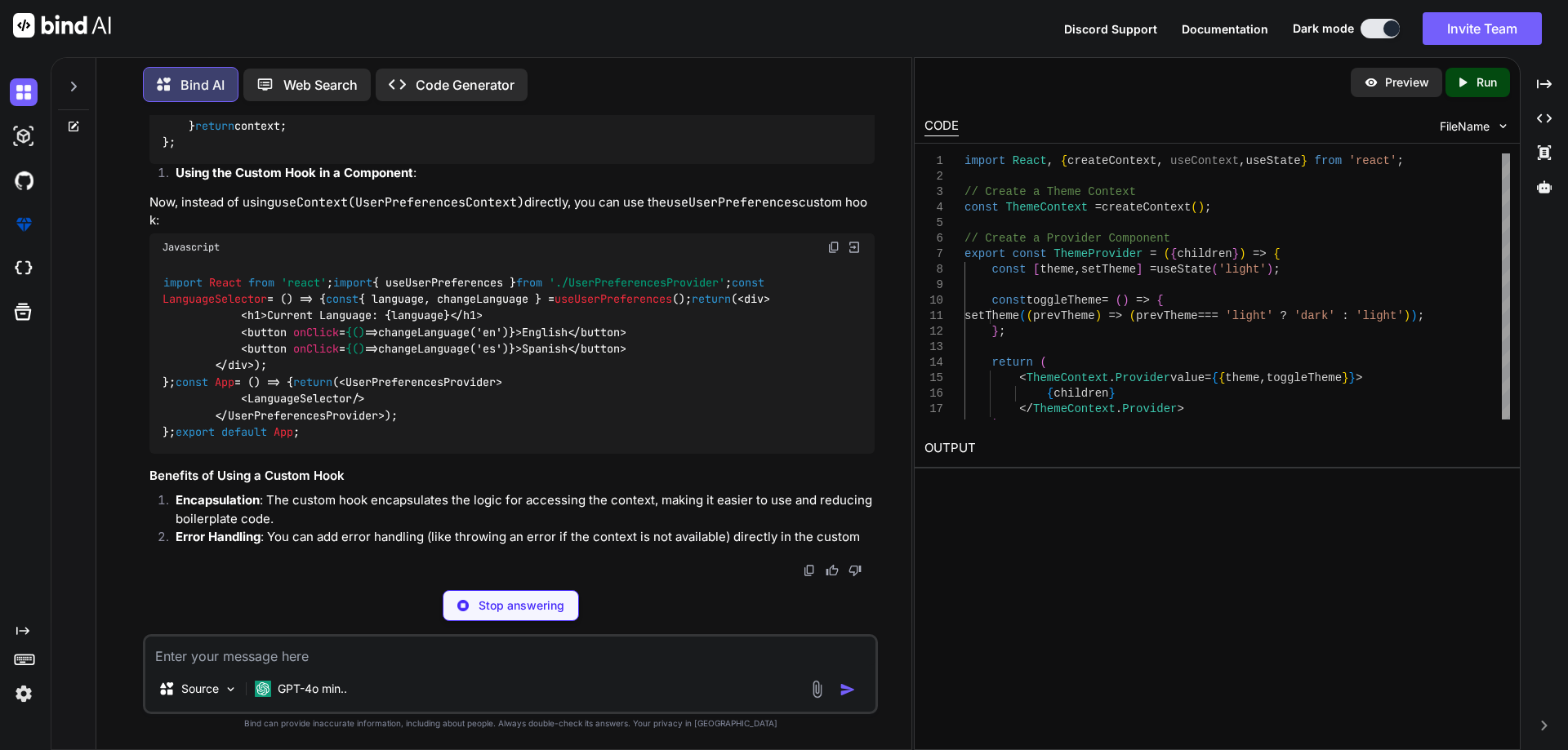
scroll to position [4821, 0]
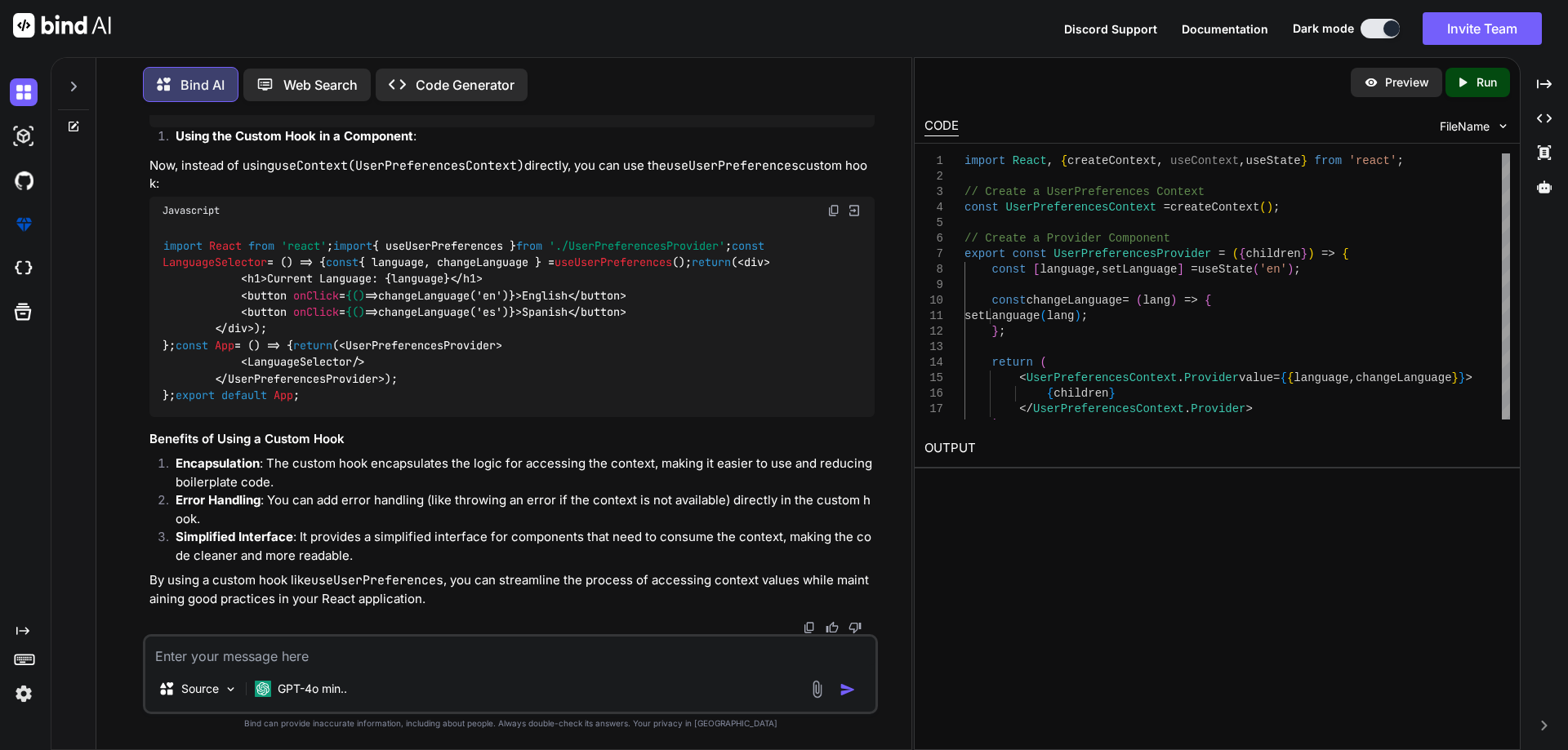
drag, startPoint x: 686, startPoint y: 328, endPoint x: 872, endPoint y: 325, distance: 186.0
drag, startPoint x: 298, startPoint y: 346, endPoint x: 95, endPoint y: 347, distance: 203.0
click at [95, 347] on div "Bind AI Web Search Created with Pixso. Code Generator You what is custom hooks …" at bounding box center [481, 401] width 860 height 695
drag, startPoint x: 261, startPoint y: 375, endPoint x: 272, endPoint y: 365, distance: 14.9
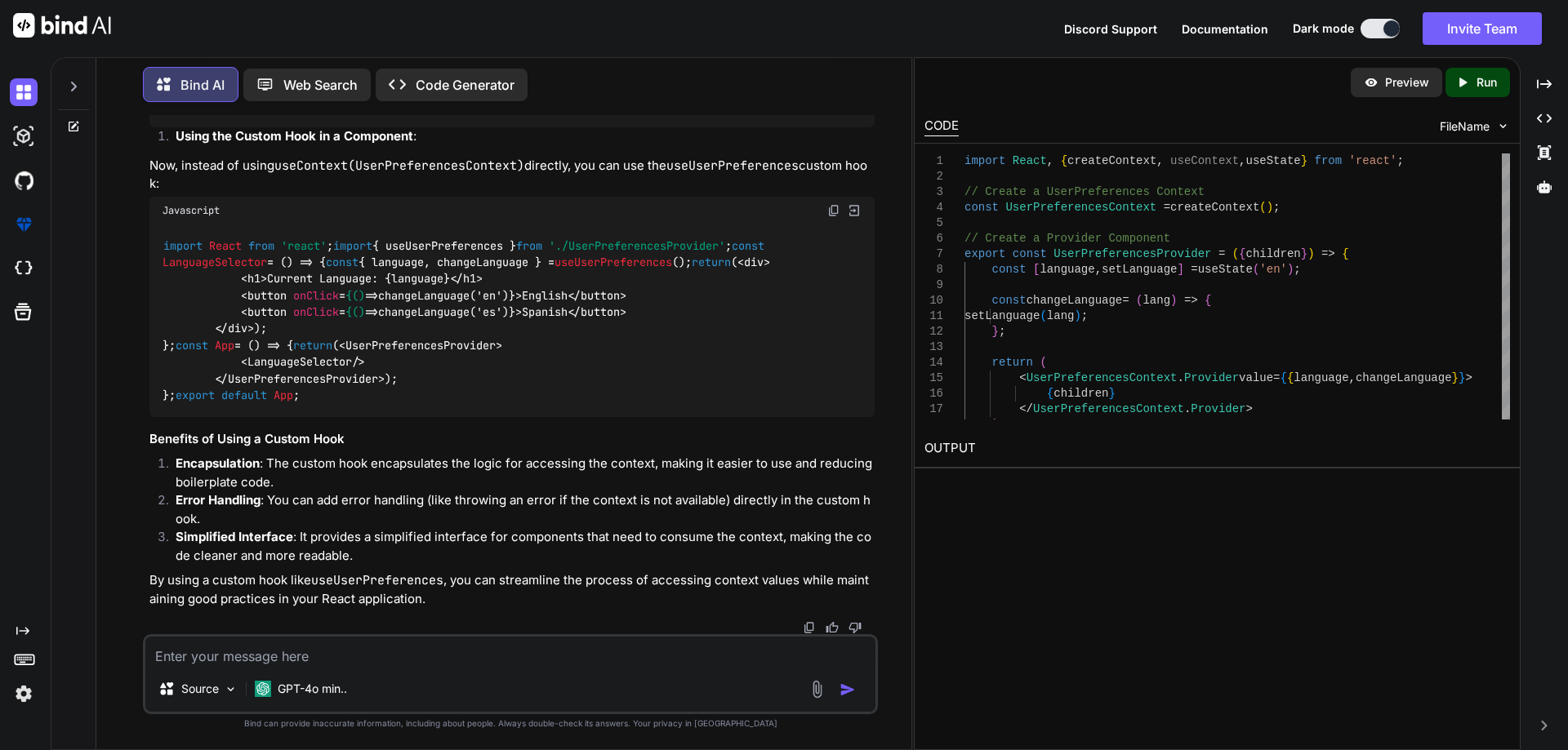
click at [261, 374] on div "If you're looking to create a new custom hook that replaces the useContext hook…" at bounding box center [512, 133] width 725 height 949
drag, startPoint x: 182, startPoint y: 564, endPoint x: 159, endPoint y: 260, distance: 304.9
copy code "import React , { createContext, useContext, useState } from 'react' ; // Create…"
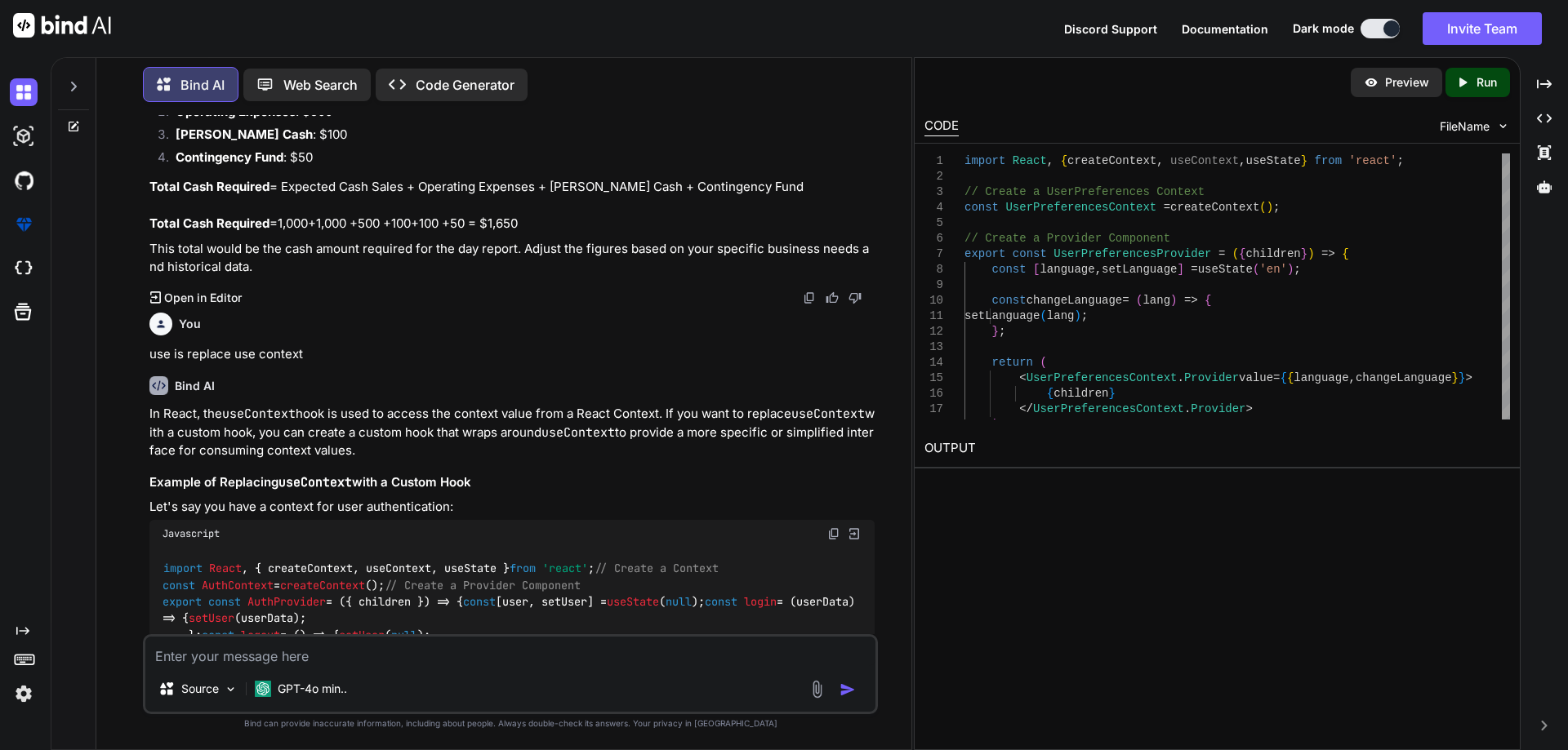
scroll to position [1225, 0]
